Goal: Information Seeking & Learning: Learn about a topic

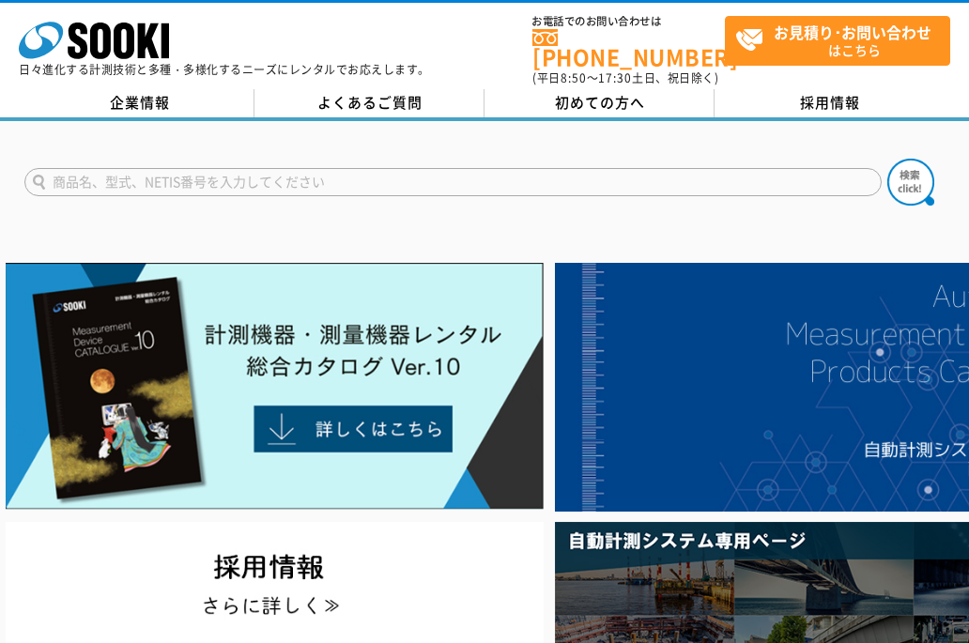
click at [203, 168] on input "text" at bounding box center [452, 182] width 857 height 28
type input "[MEDICAL_DATA] G　LITE"
click at [887, 159] on button at bounding box center [910, 182] width 47 height 47
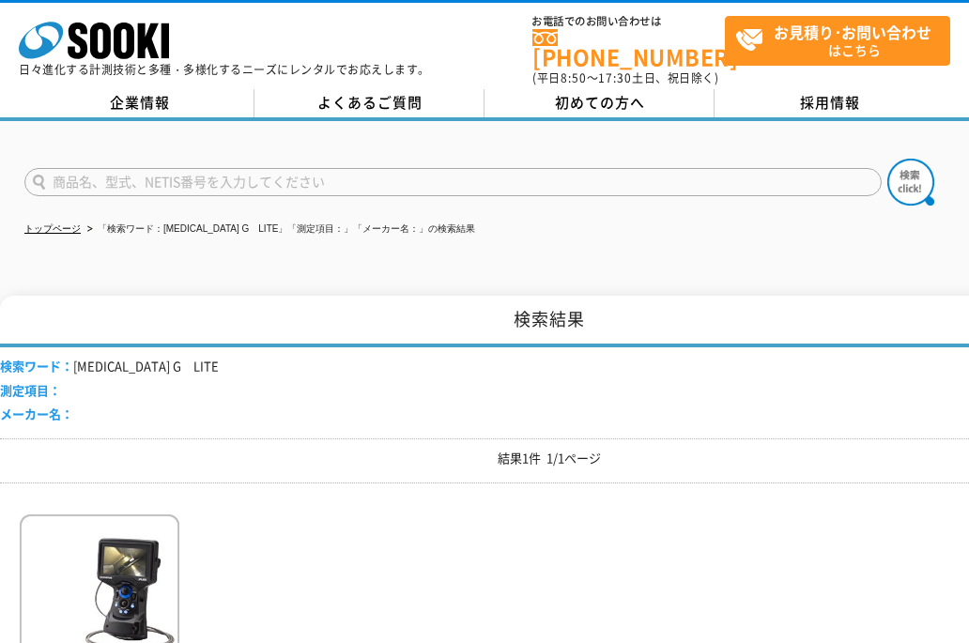
click at [162, 168] on input "text" at bounding box center [452, 182] width 857 height 28
type input "ビデオスコープ"
click at [887, 159] on button at bounding box center [910, 182] width 47 height 47
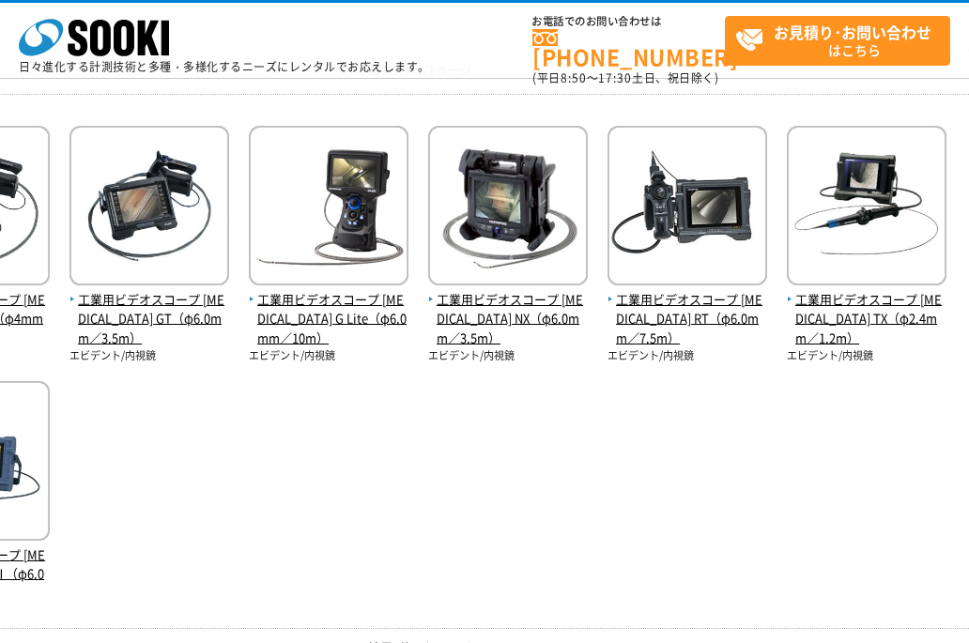
scroll to position [188, 130]
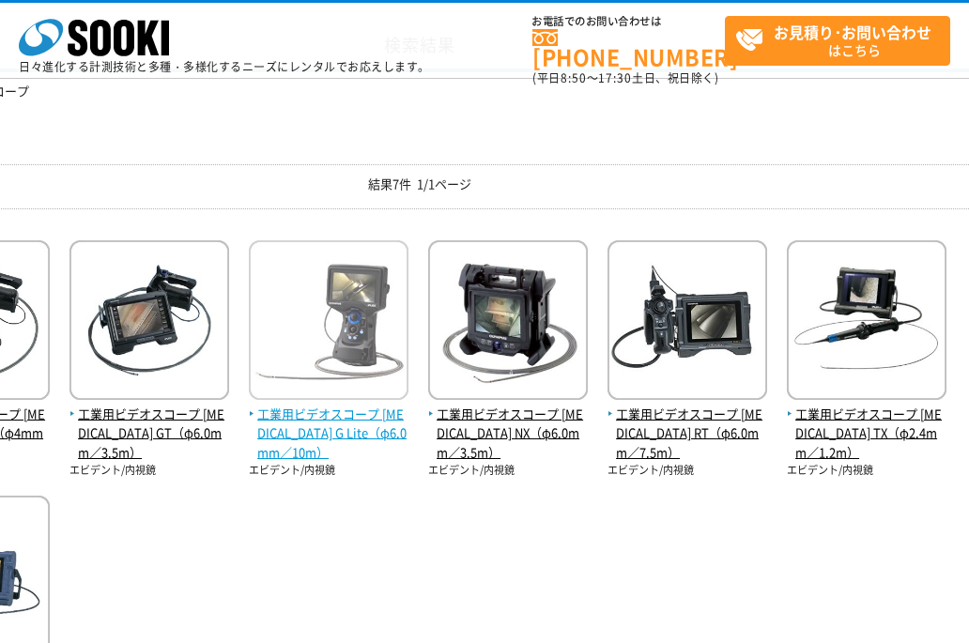
click at [287, 432] on span "工業用ビデオスコープ IPLEX G Lite（φ6.0mm／10m）" at bounding box center [329, 434] width 160 height 58
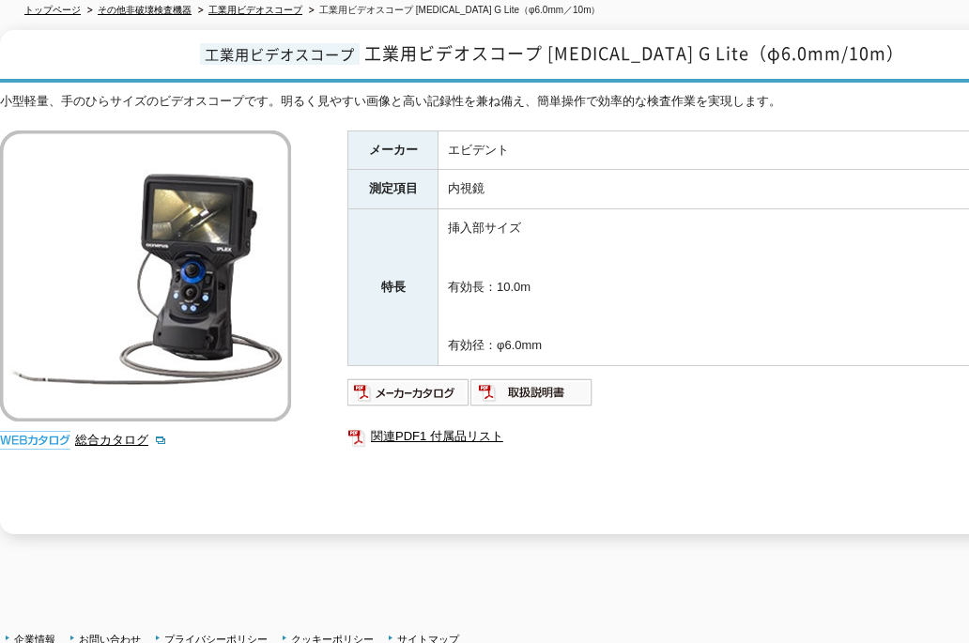
scroll to position [363, 0]
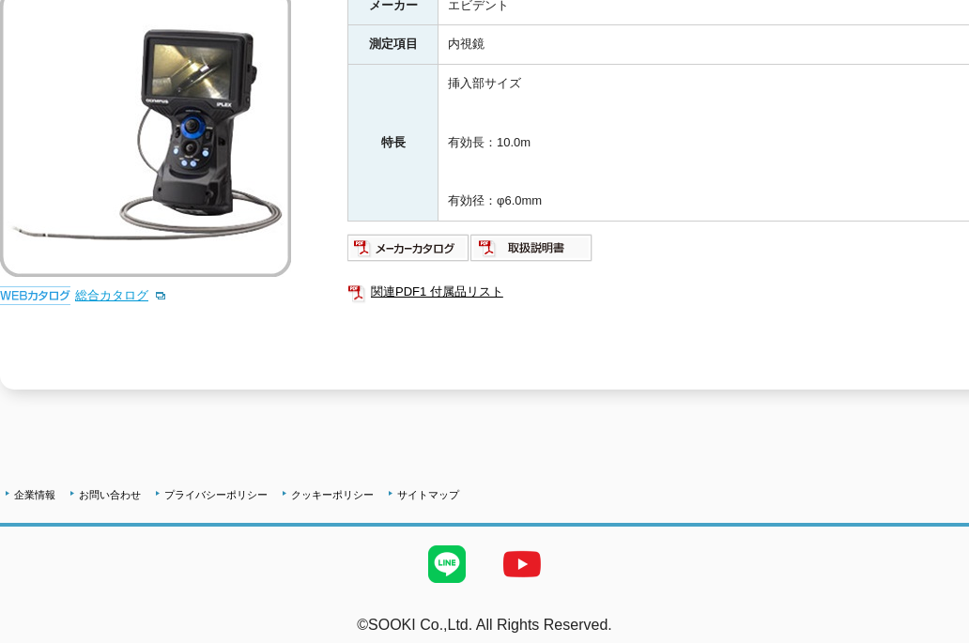
click at [106, 288] on link "総合カタログ" at bounding box center [121, 295] width 92 height 14
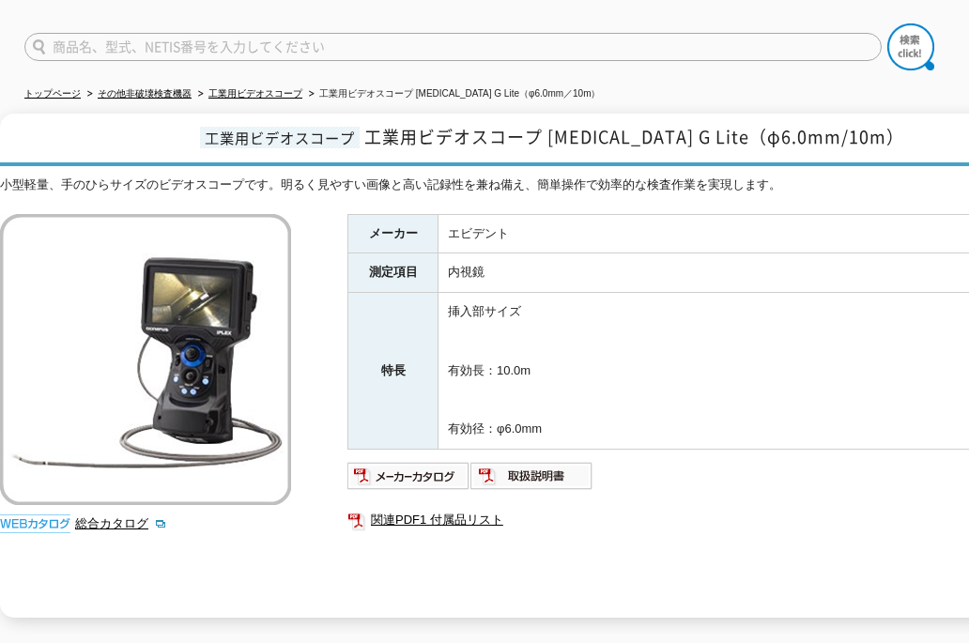
scroll to position [0, 0]
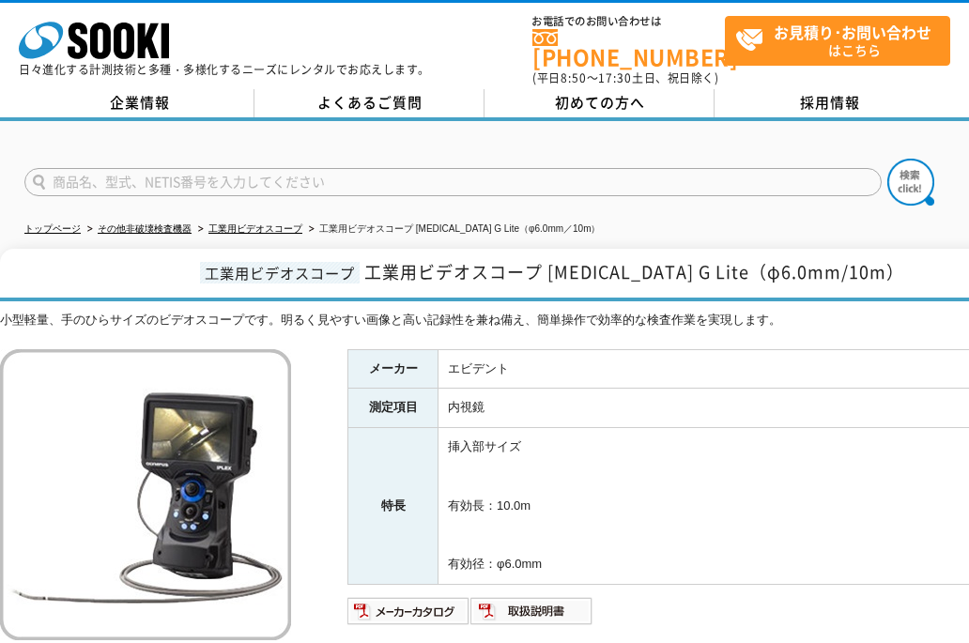
click at [16, 35] on div "株式会社 ソーキ spMenu 日々進化する計測技術と多種・多様化するニーズにレンタルでお応えします。 お電話でのお問い合わせは 0120-856-990 (…" at bounding box center [484, 45] width 969 height 85
click at [69, 39] on icon "株式会社 ソーキ" at bounding box center [94, 41] width 150 height 38
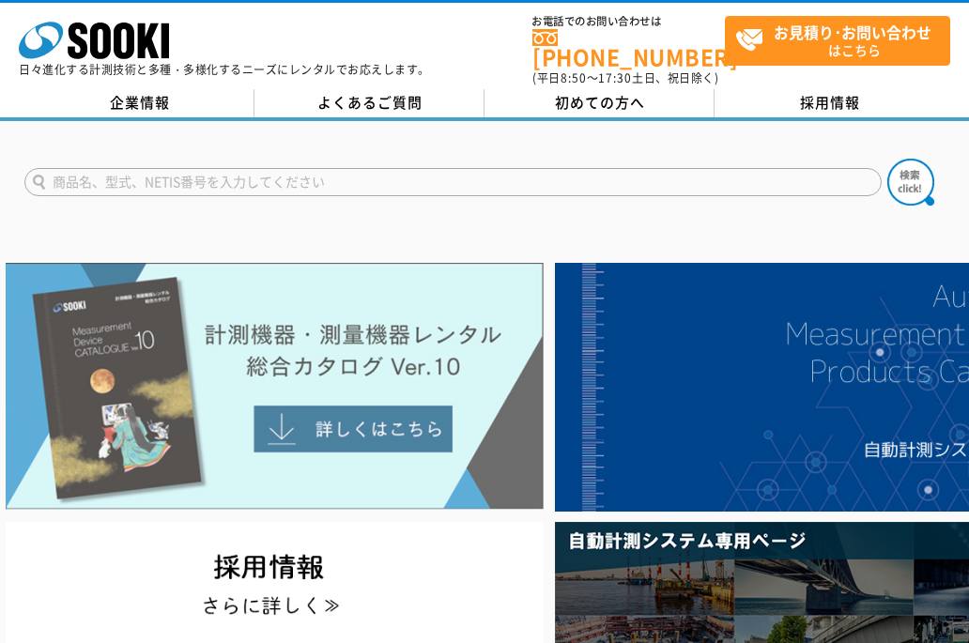
click at [332, 418] on img at bounding box center [275, 386] width 538 height 247
